Goal: Transaction & Acquisition: Purchase product/service

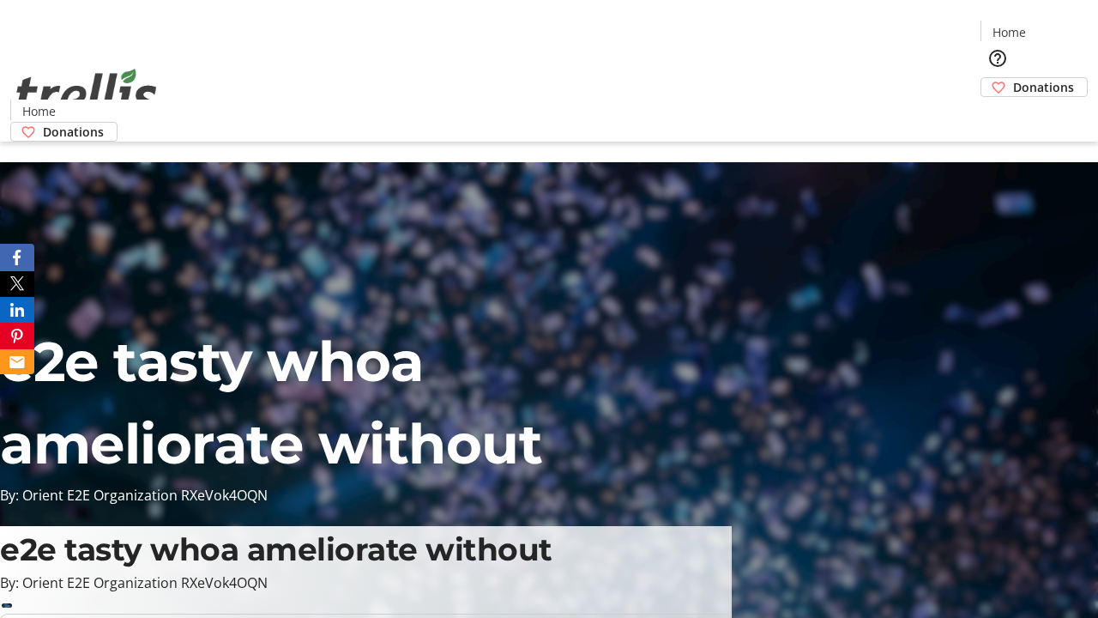
click at [1013, 78] on span "Donations" at bounding box center [1043, 87] width 61 height 18
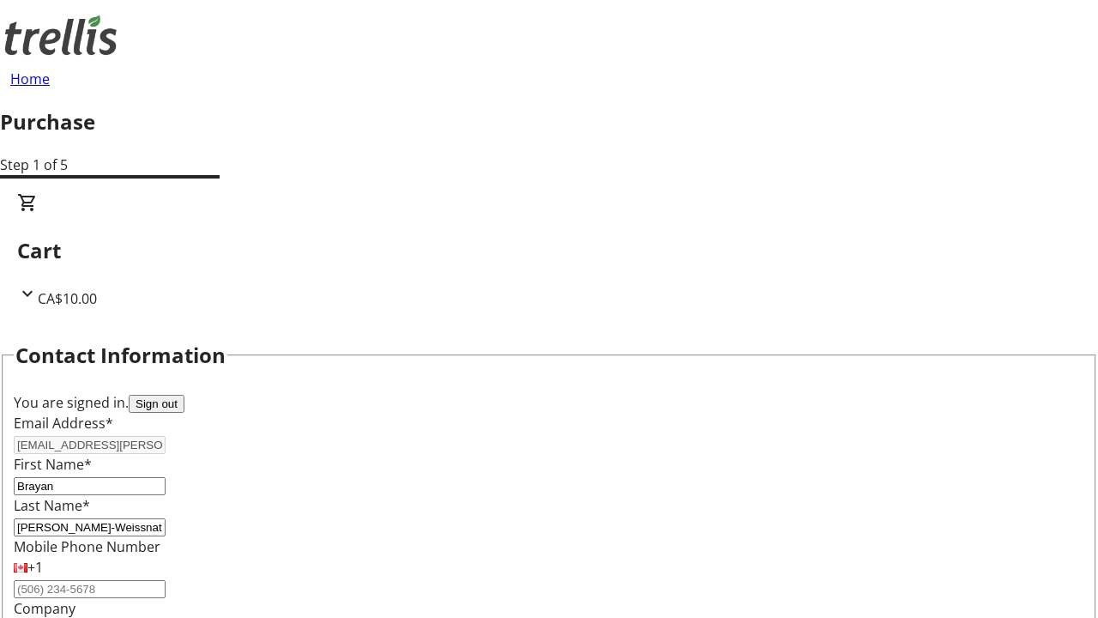
select select "CA"
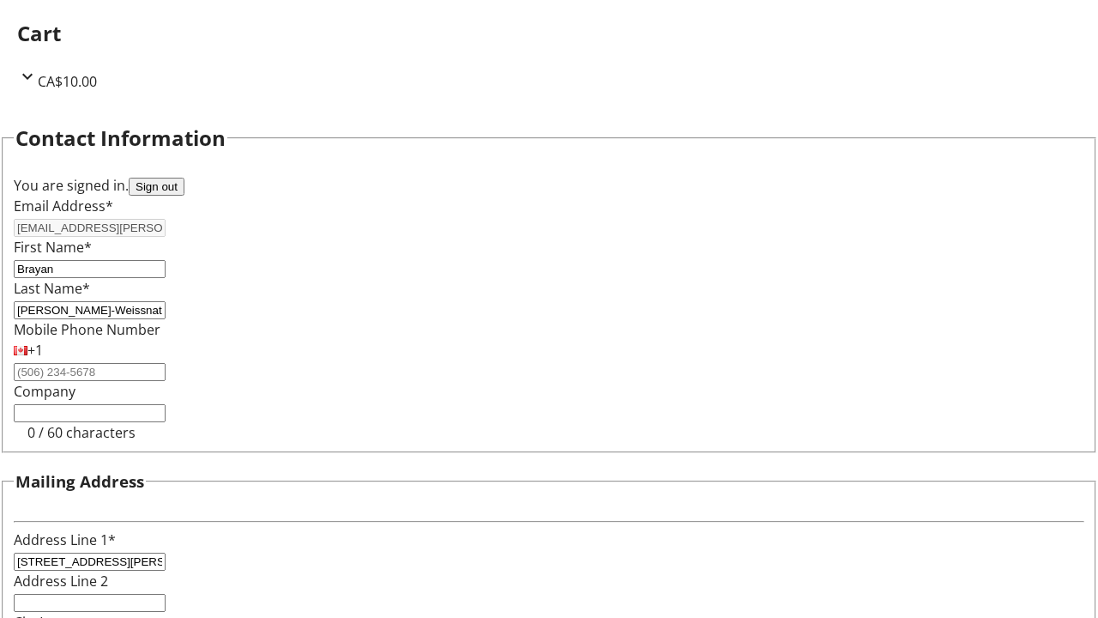
select select "BC"
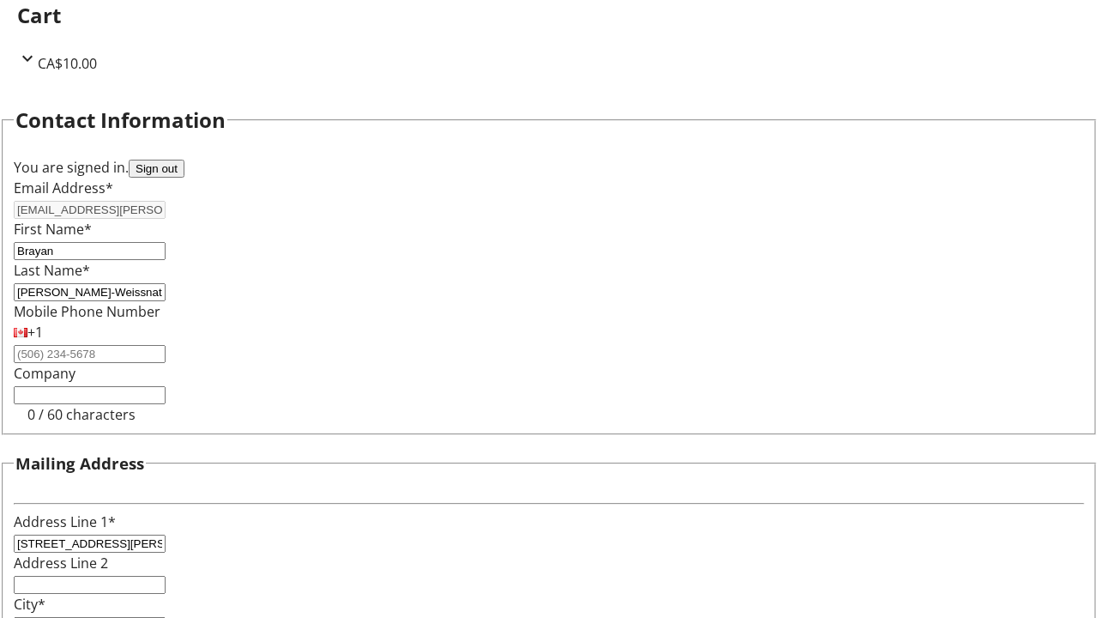
type input "Kelowna"
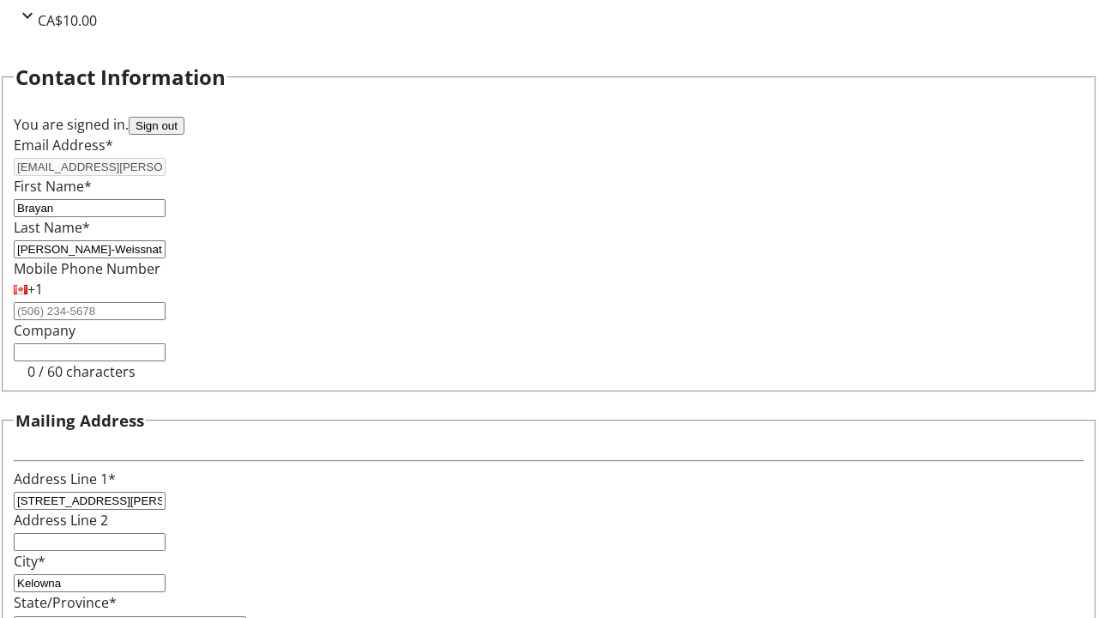
type input "V1Y 0C2"
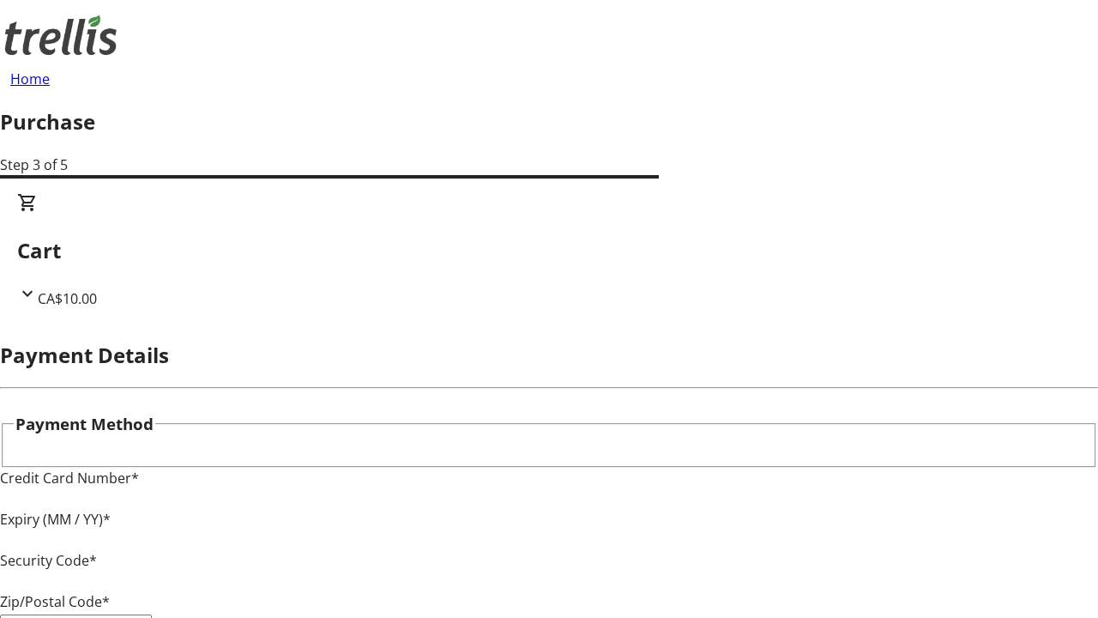
type input "V1Y 0C2"
